Goal: Information Seeking & Learning: Learn about a topic

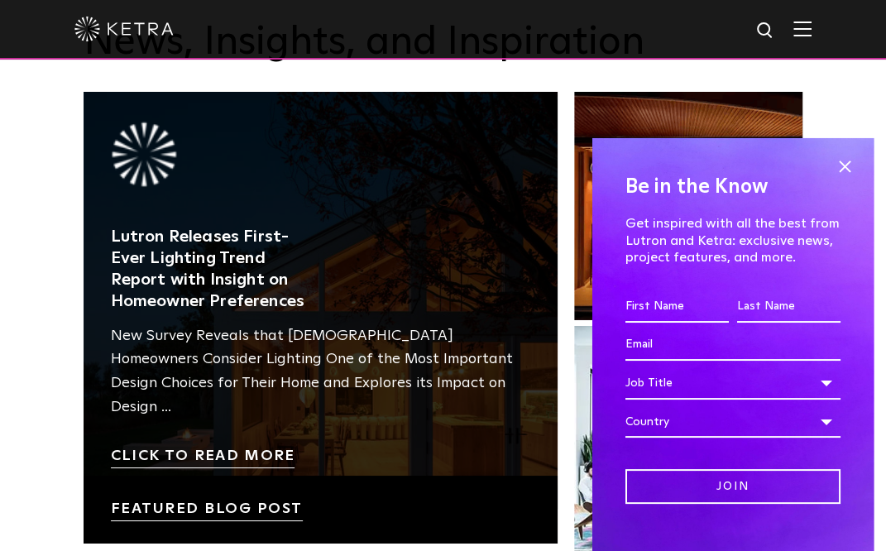
scroll to position [2308, 0]
click at [199, 383] on link at bounding box center [321, 318] width 474 height 452
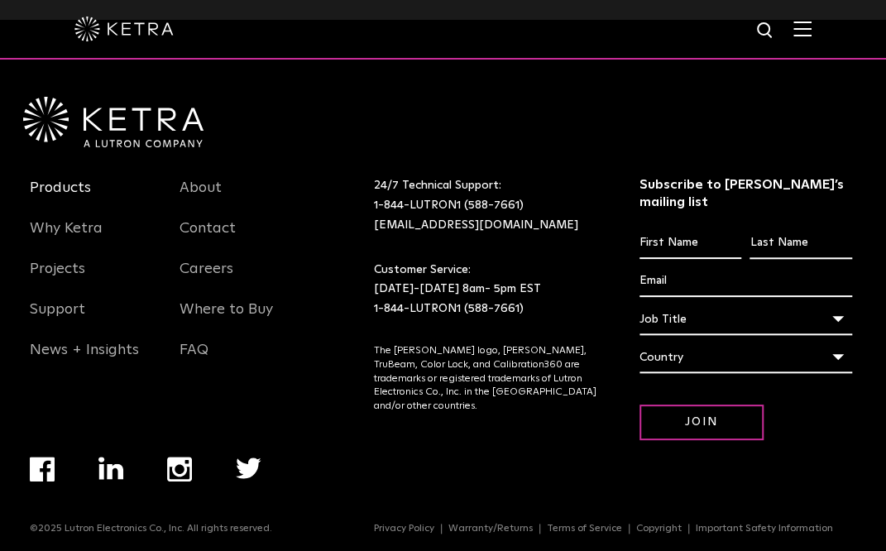
click at [61, 184] on link "Products" at bounding box center [60, 198] width 61 height 38
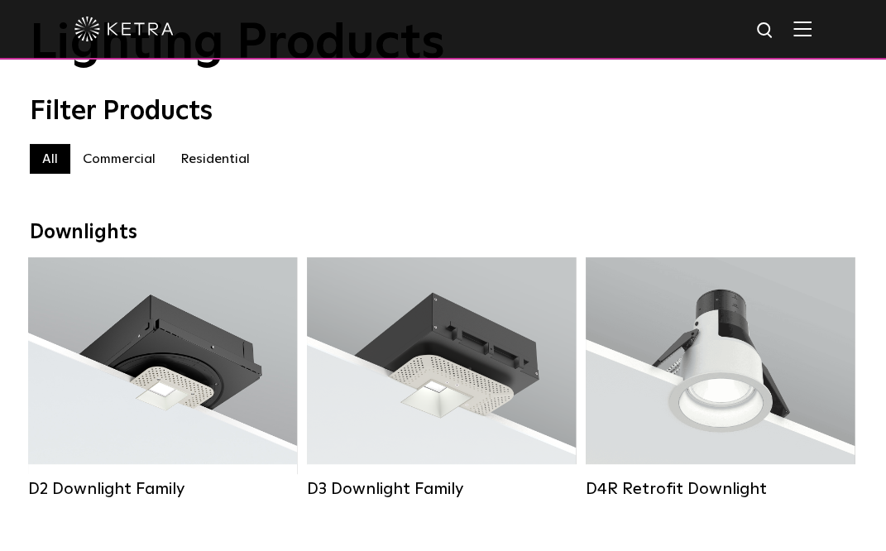
scroll to position [104, 0]
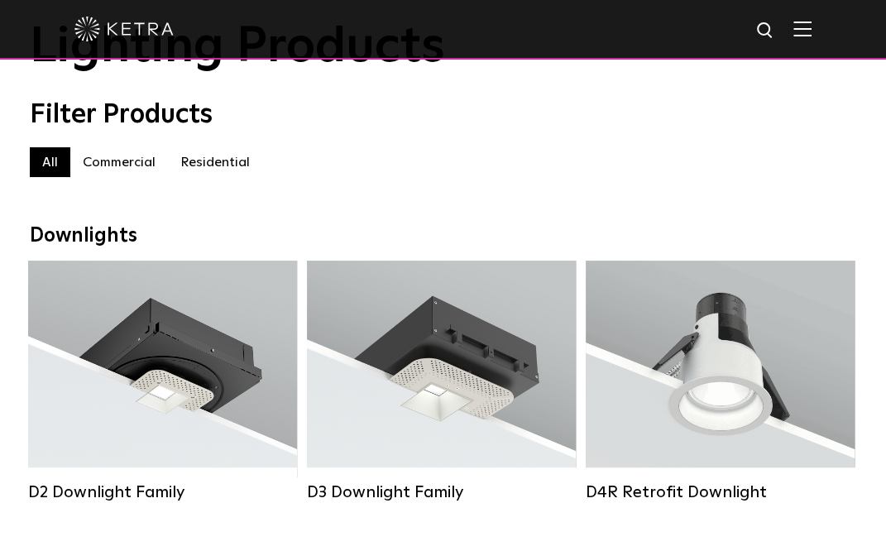
click at [209, 161] on label "Residential" at bounding box center [215, 162] width 94 height 30
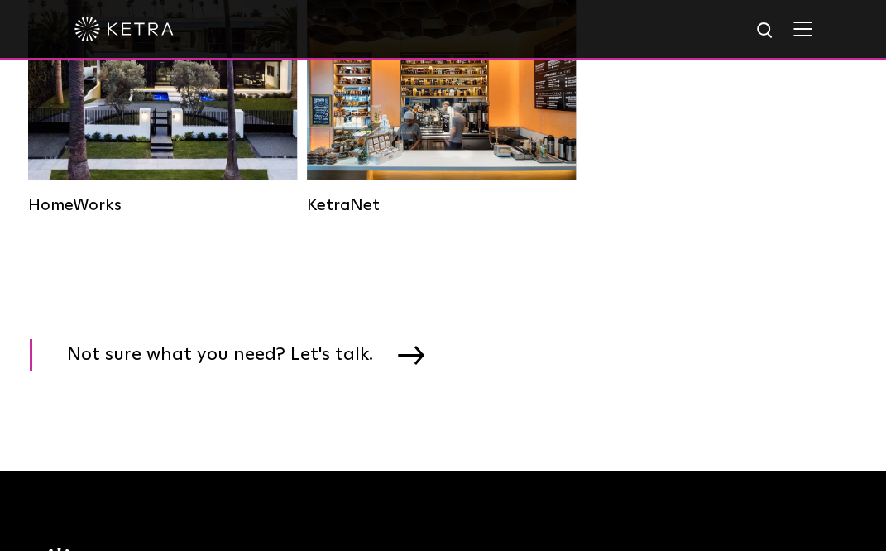
scroll to position [2291, 0]
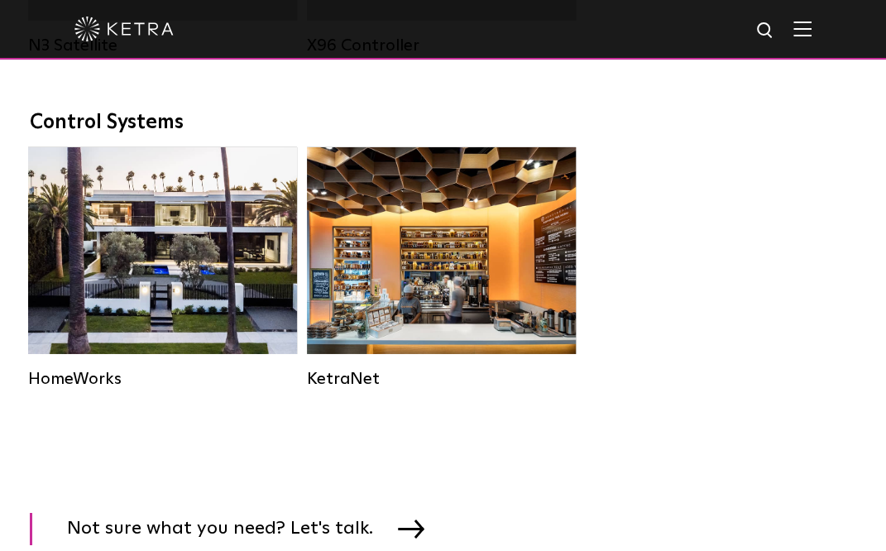
scroll to position [2150, 0]
